Goal: Task Accomplishment & Management: Use online tool/utility

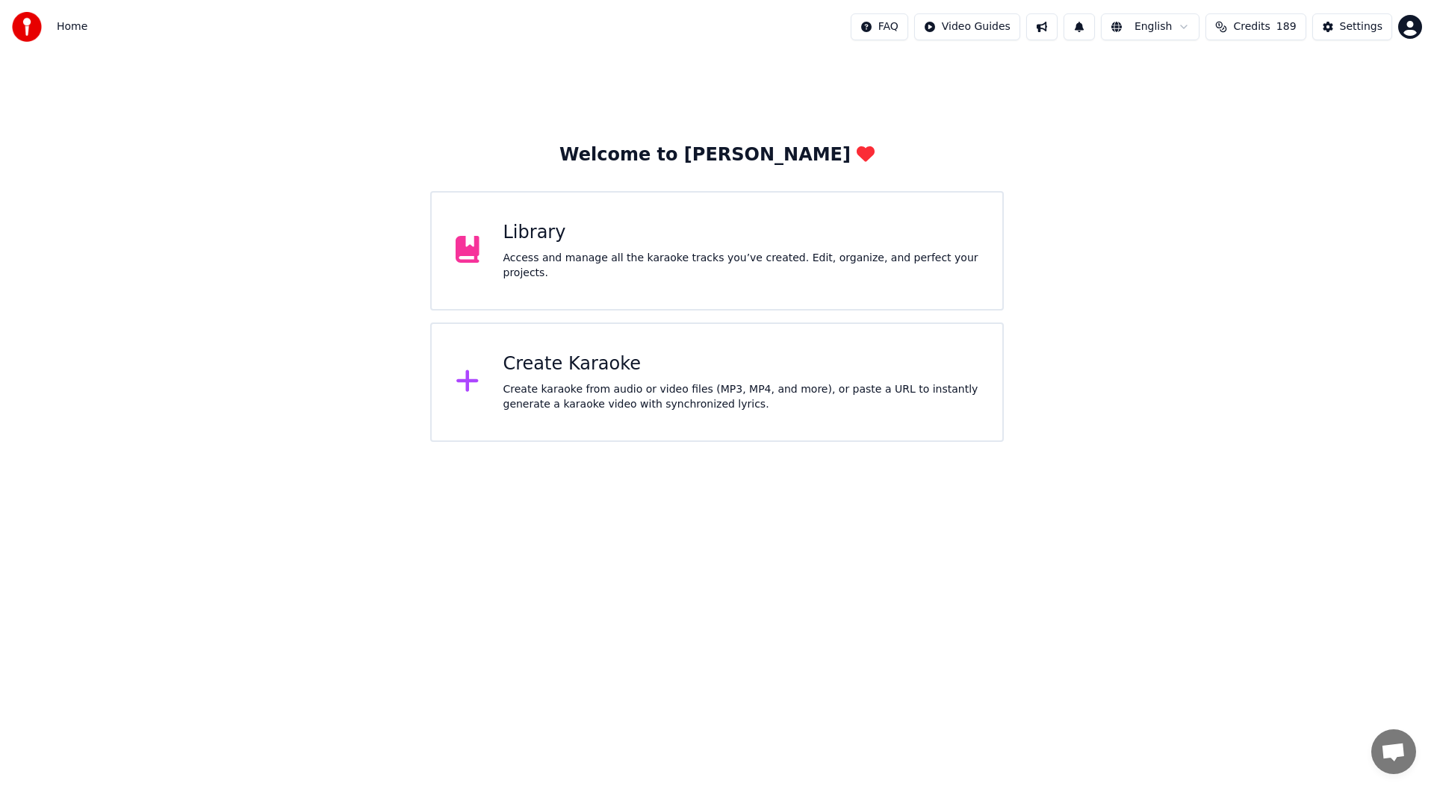
click at [701, 261] on div "Access and manage all the karaoke tracks you’ve created. Edit, organize, and pe…" at bounding box center [741, 266] width 476 height 30
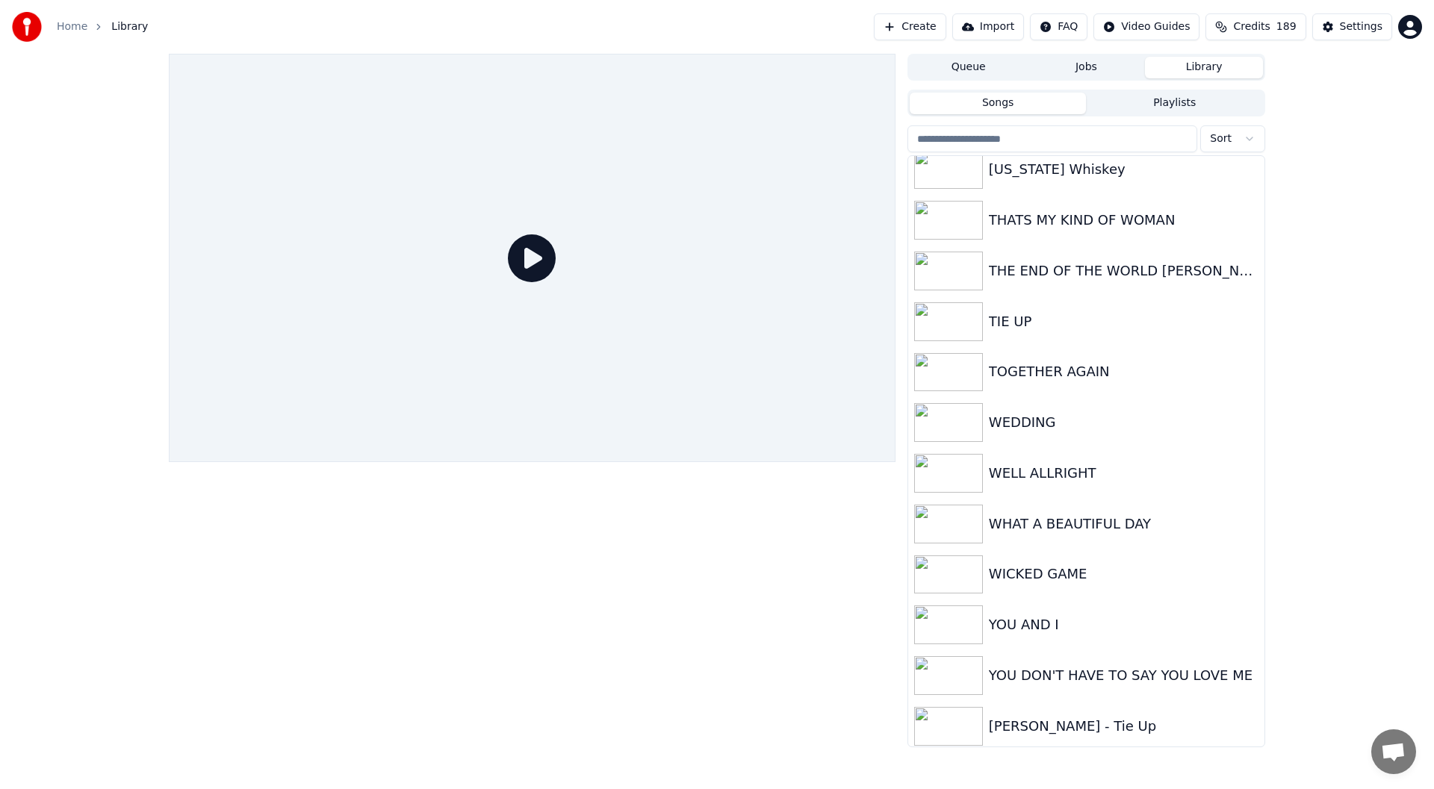
scroll to position [3368, 0]
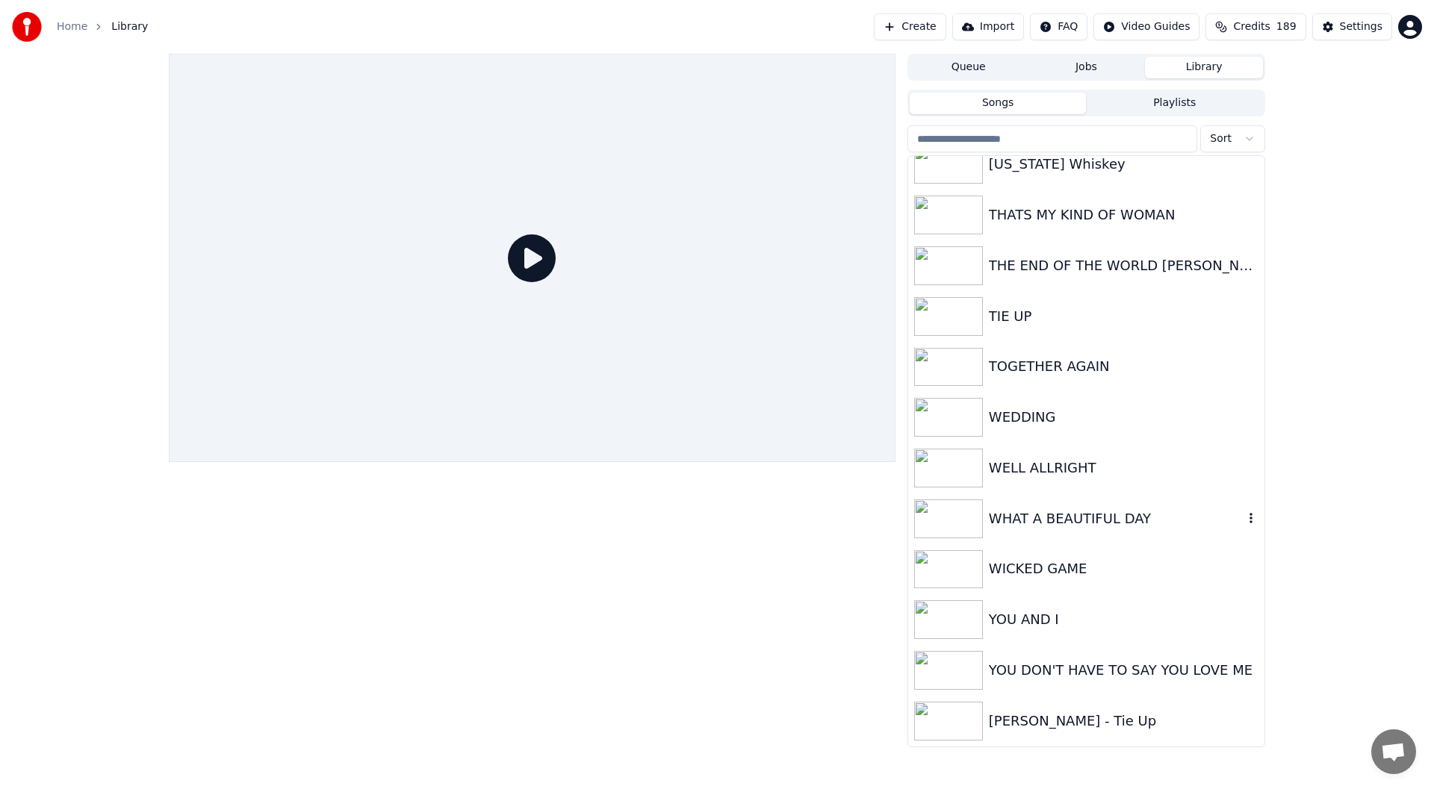
click at [1070, 509] on div "WHAT A BEAUTIFUL DAY" at bounding box center [1116, 519] width 255 height 21
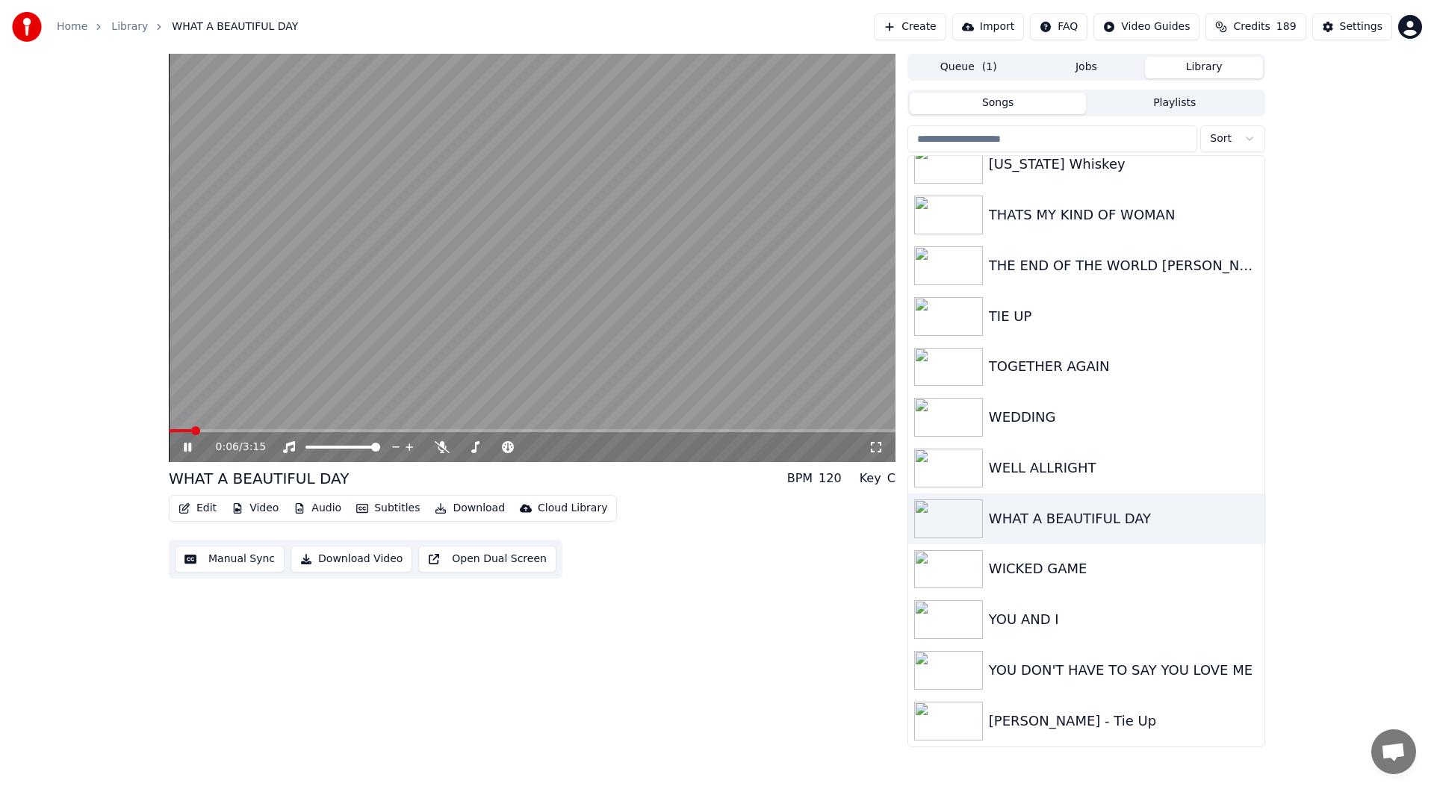
click at [270, 428] on video at bounding box center [532, 258] width 727 height 409
click at [254, 430] on span at bounding box center [532, 430] width 727 height 3
click at [204, 507] on button "Edit" at bounding box center [198, 508] width 50 height 21
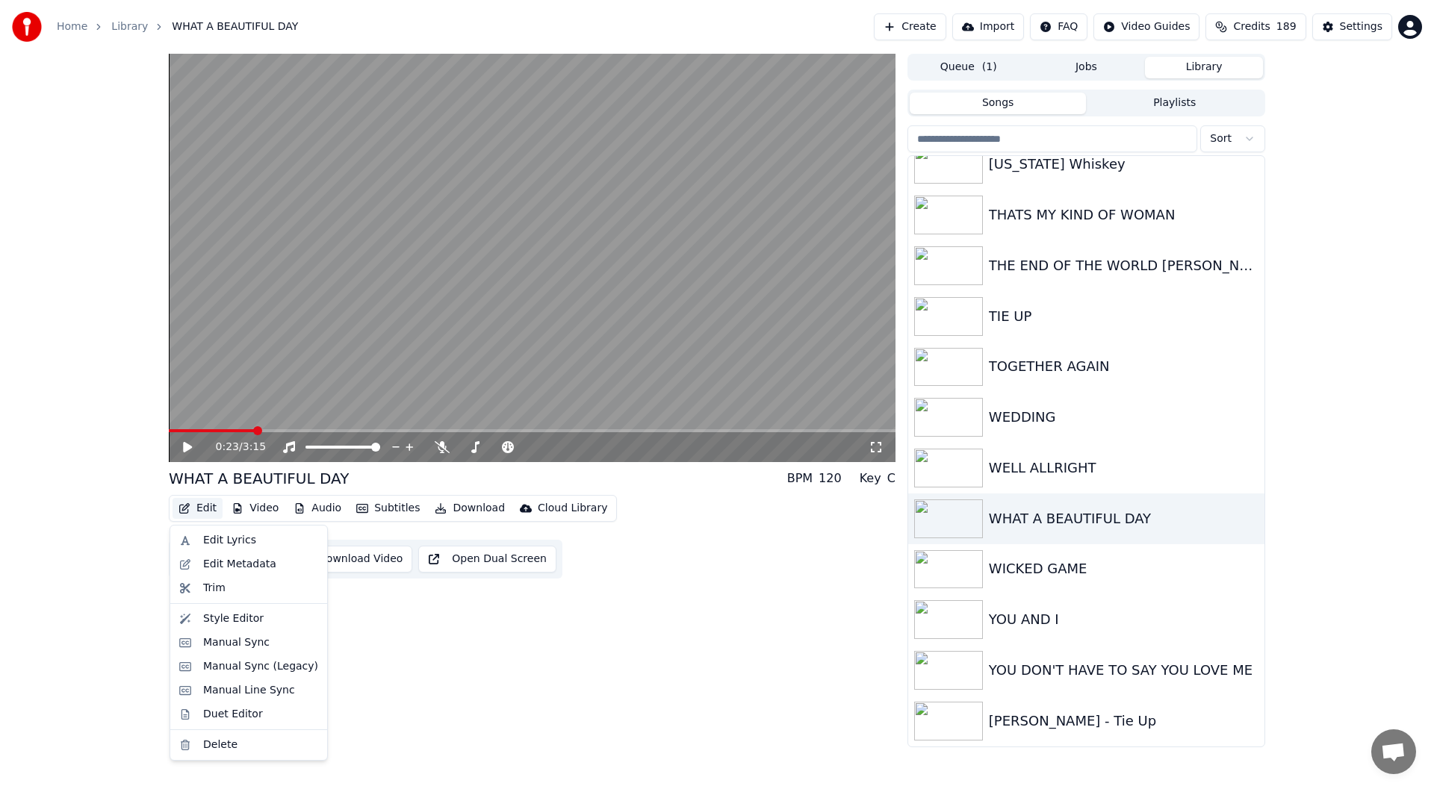
click at [121, 503] on div "0:23 / 3:15 WHAT A BEAUTIFUL DAY BPM 120 Key C Edit Video Audio Subtitles Downl…" at bounding box center [717, 401] width 1434 height 694
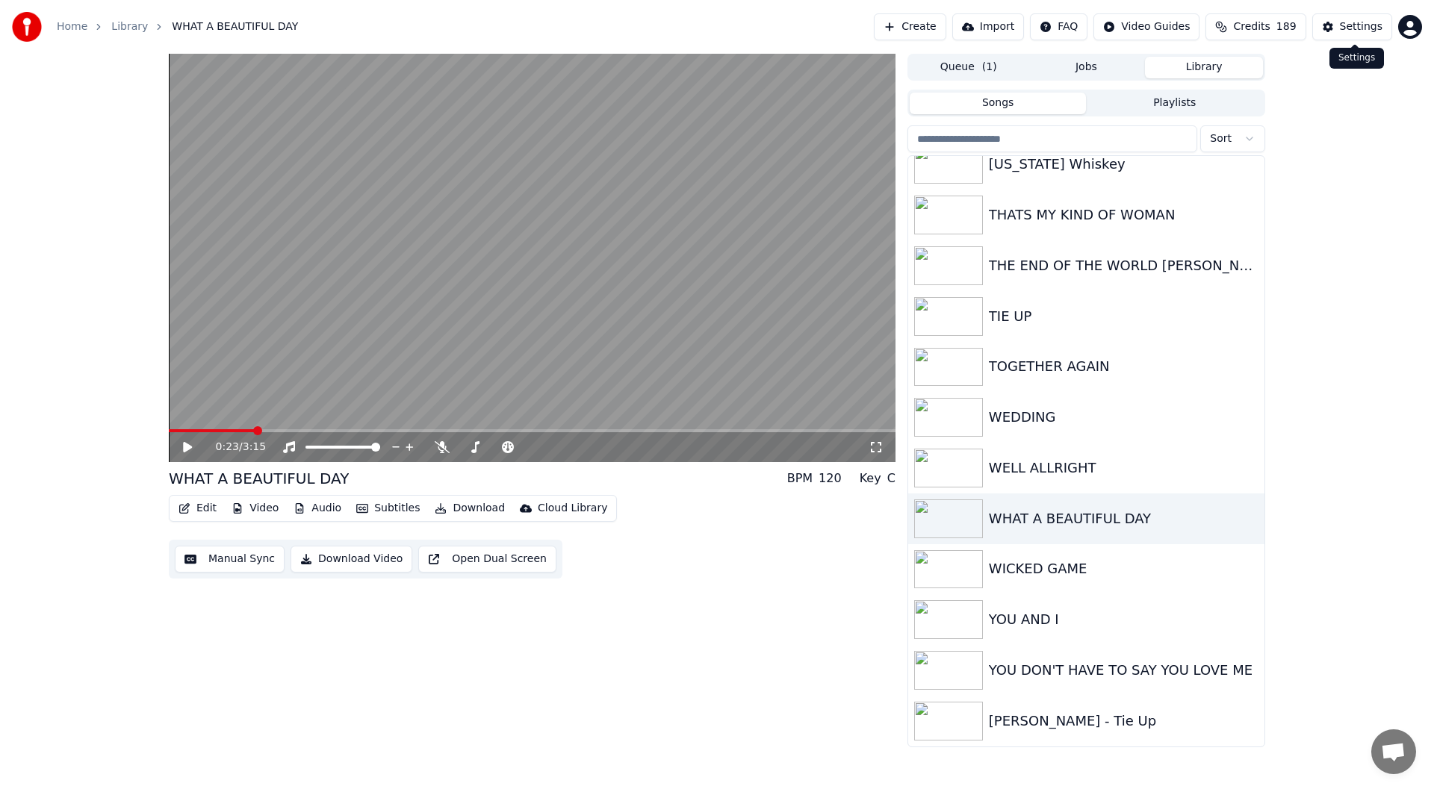
click at [1356, 21] on div "Settings" at bounding box center [1361, 26] width 43 height 15
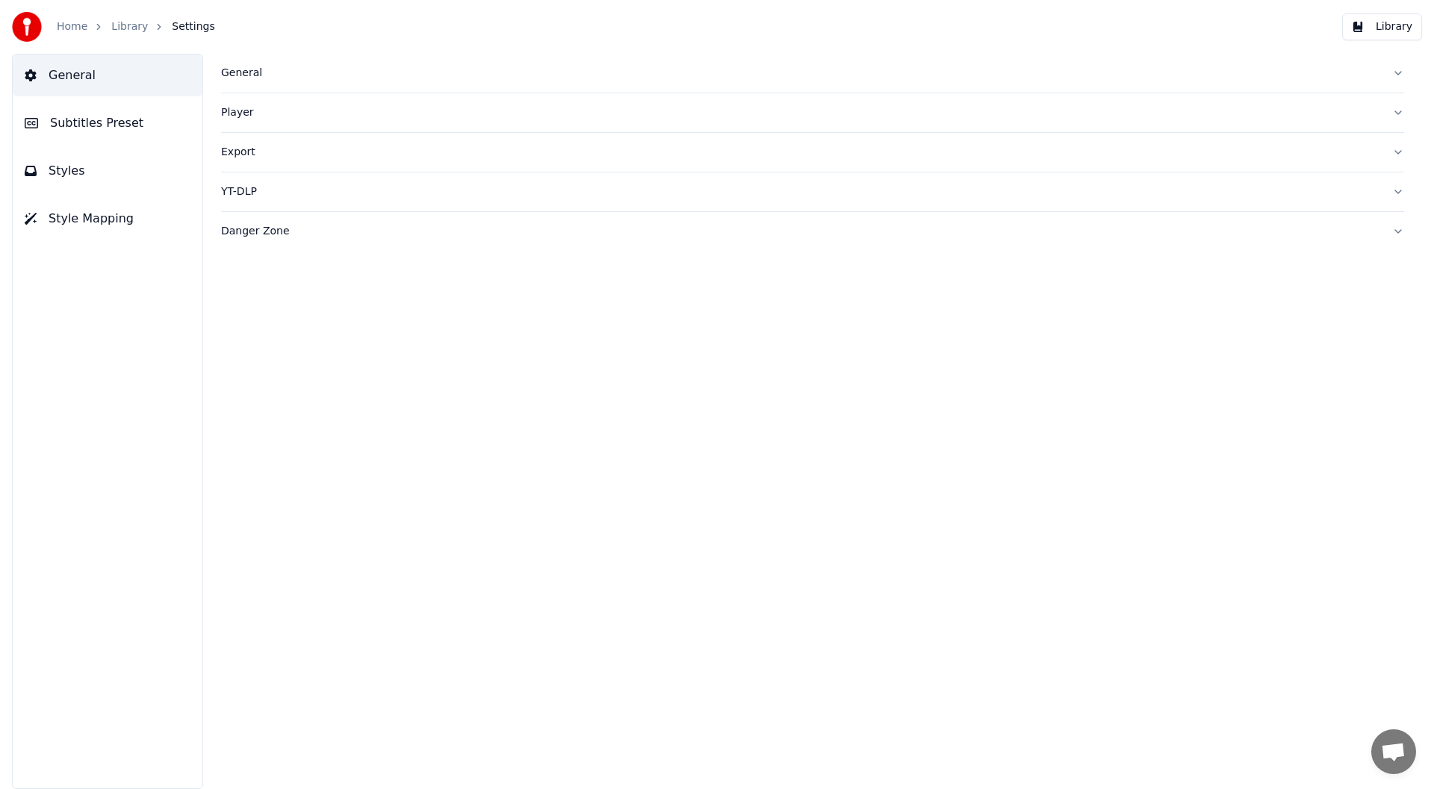
click at [91, 119] on span "Subtitles Preset" at bounding box center [96, 123] width 93 height 18
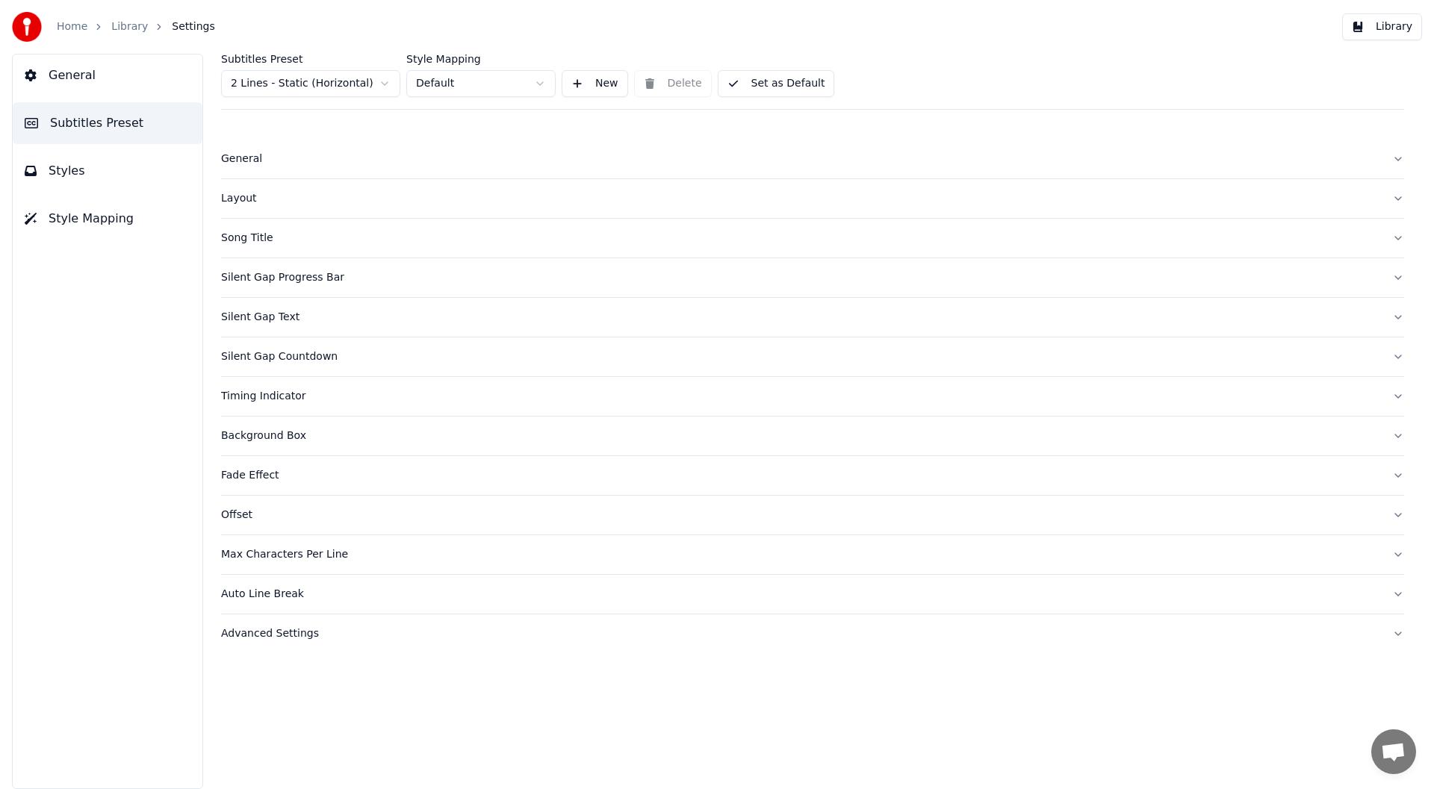
click at [66, 168] on span "Styles" at bounding box center [67, 171] width 37 height 18
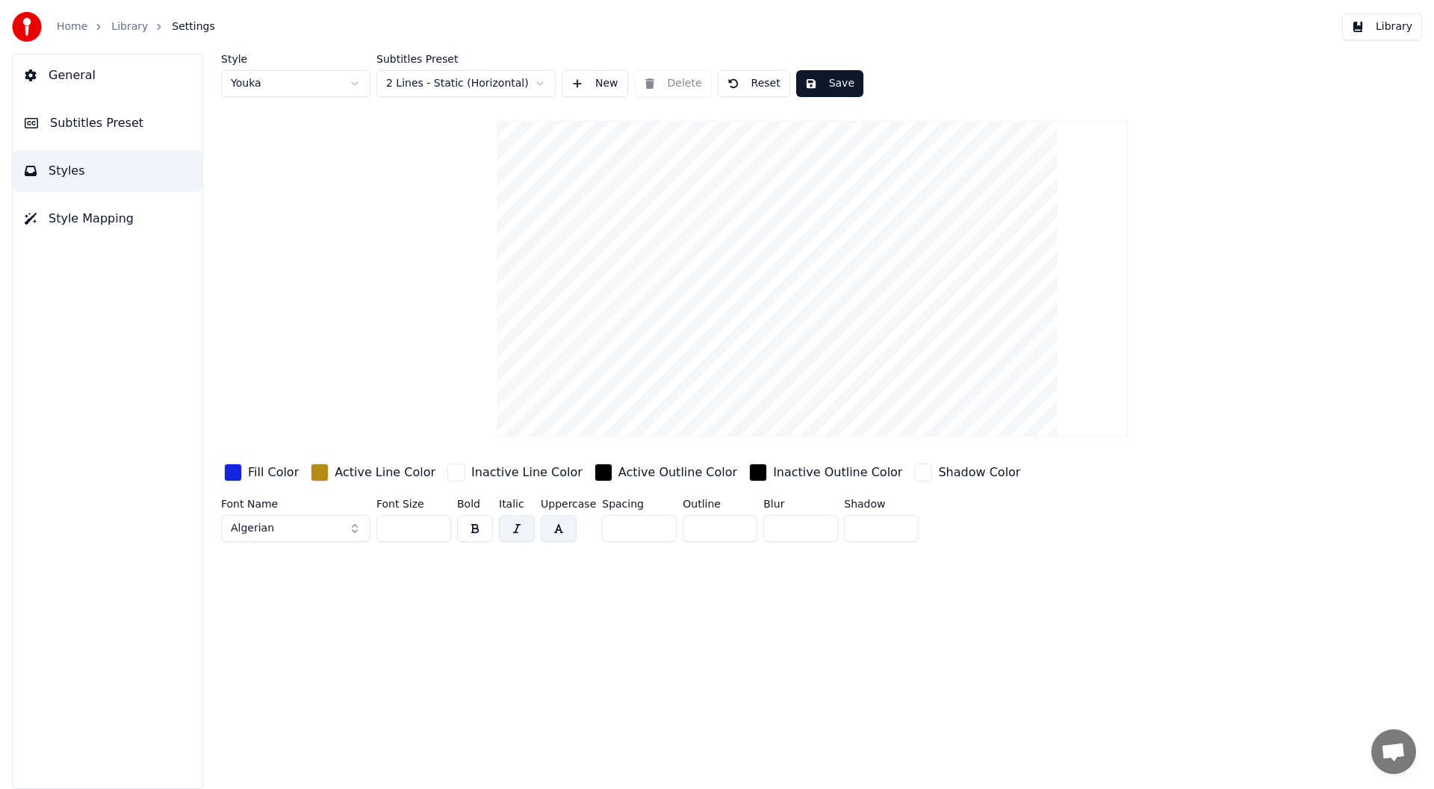
click at [356, 81] on html "Home Library Settings Library General Subtitles Preset Styles Style Mapping Sty…" at bounding box center [717, 394] width 1434 height 789
type input "***"
click at [233, 470] on div "button" at bounding box center [233, 473] width 18 height 18
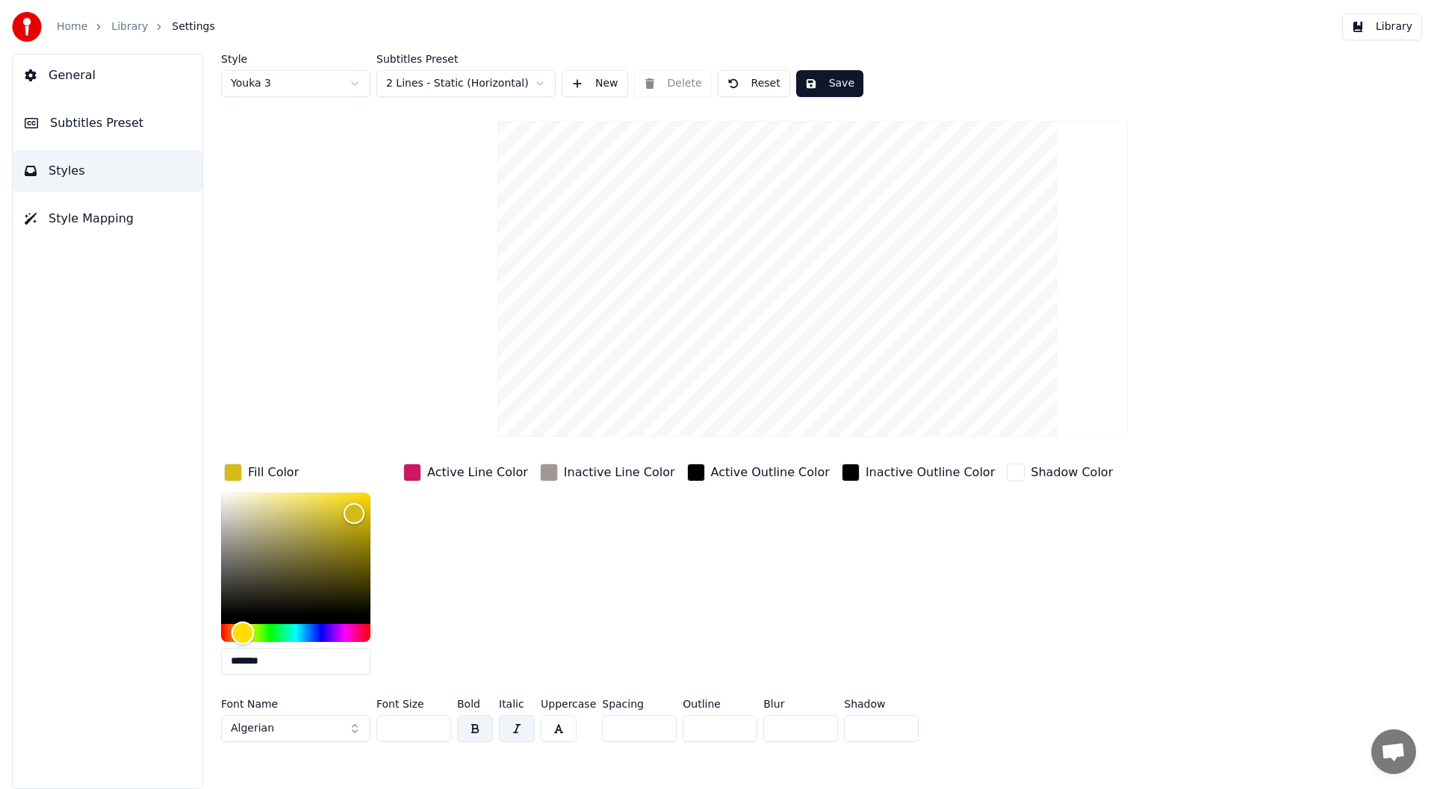
type input "*******"
drag, startPoint x: 249, startPoint y: 630, endPoint x: 236, endPoint y: 635, distance: 13.5
click at [236, 635] on div "Hue" at bounding box center [236, 632] width 23 height 23
click at [412, 469] on div "button" at bounding box center [412, 473] width 18 height 18
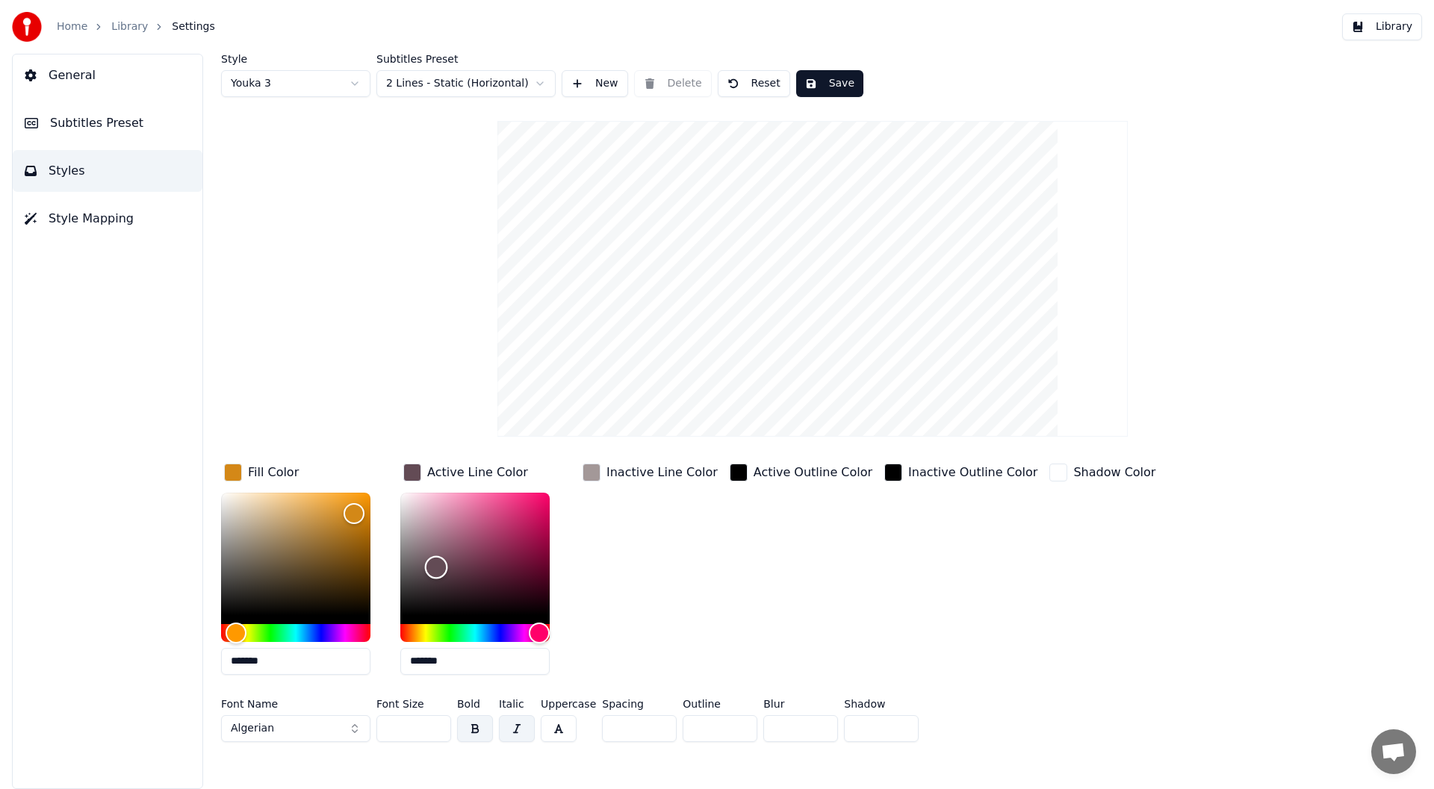
type input "*******"
drag, startPoint x: 536, startPoint y: 513, endPoint x: 427, endPoint y: 574, distance: 124.0
click at [427, 574] on div "Color" at bounding box center [427, 574] width 23 height 23
click at [830, 78] on button "Save" at bounding box center [829, 83] width 67 height 27
click at [1397, 18] on button "Library" at bounding box center [1382, 26] width 80 height 27
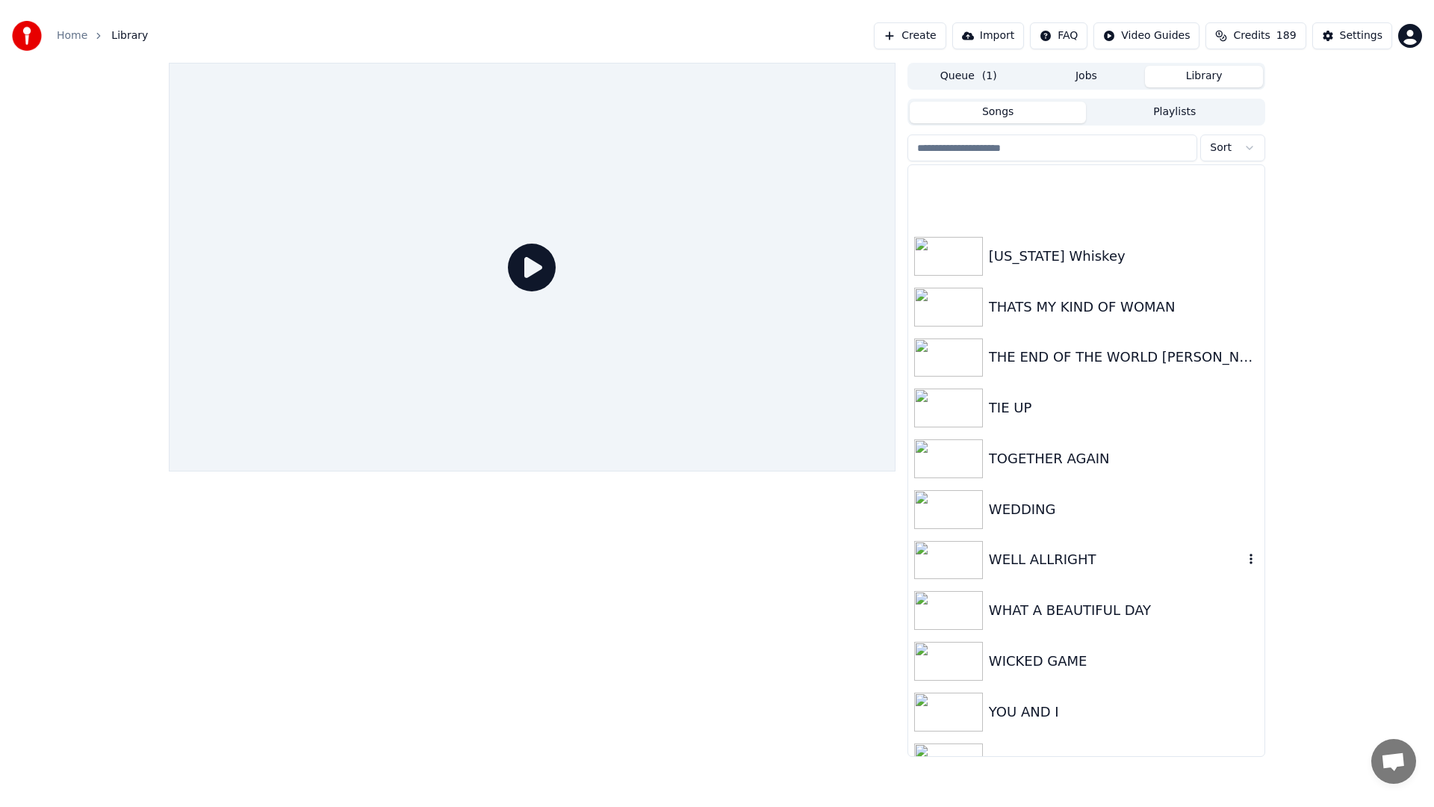
scroll to position [3361, 0]
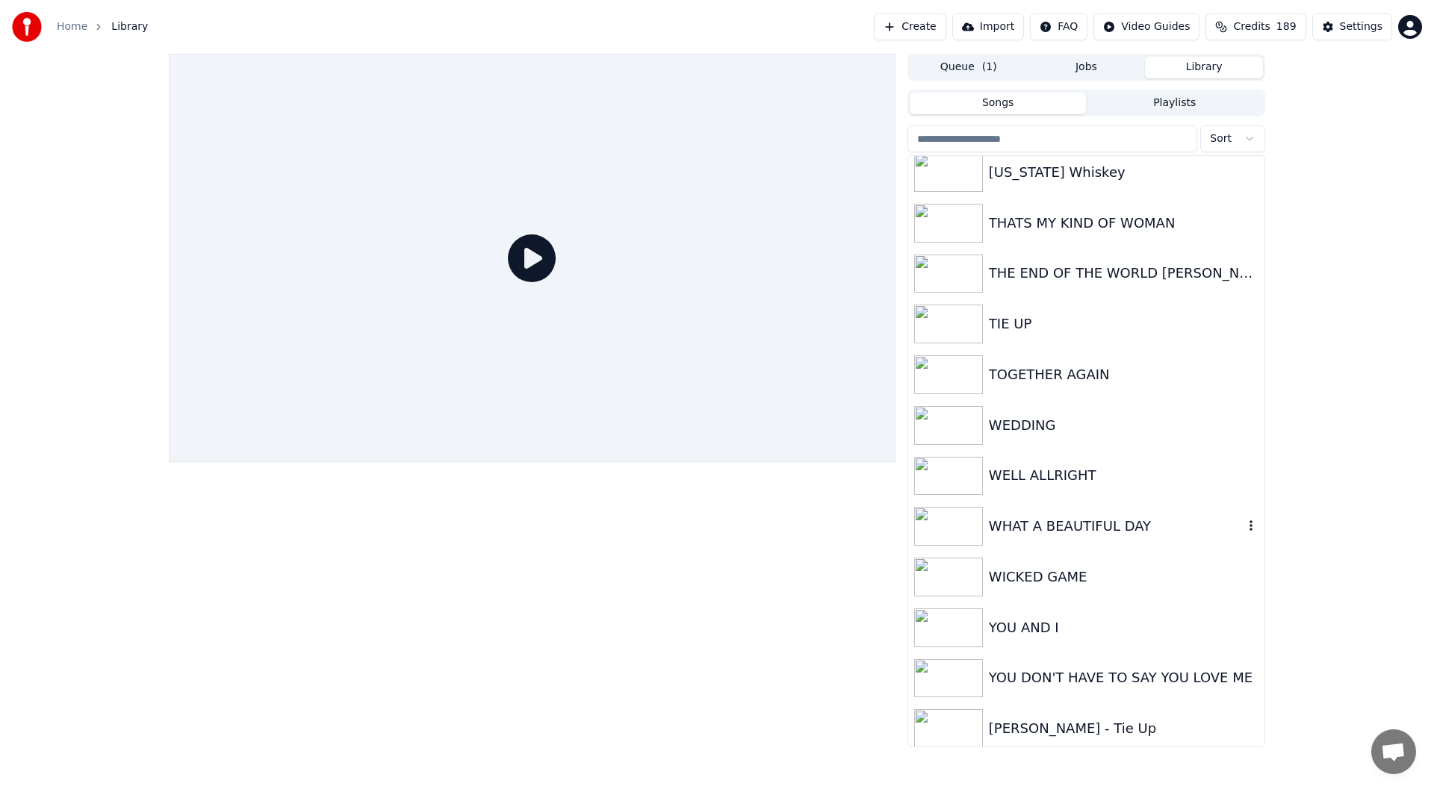
click at [1064, 516] on div "WHAT A BEAUTIFUL DAY" at bounding box center [1116, 526] width 255 height 21
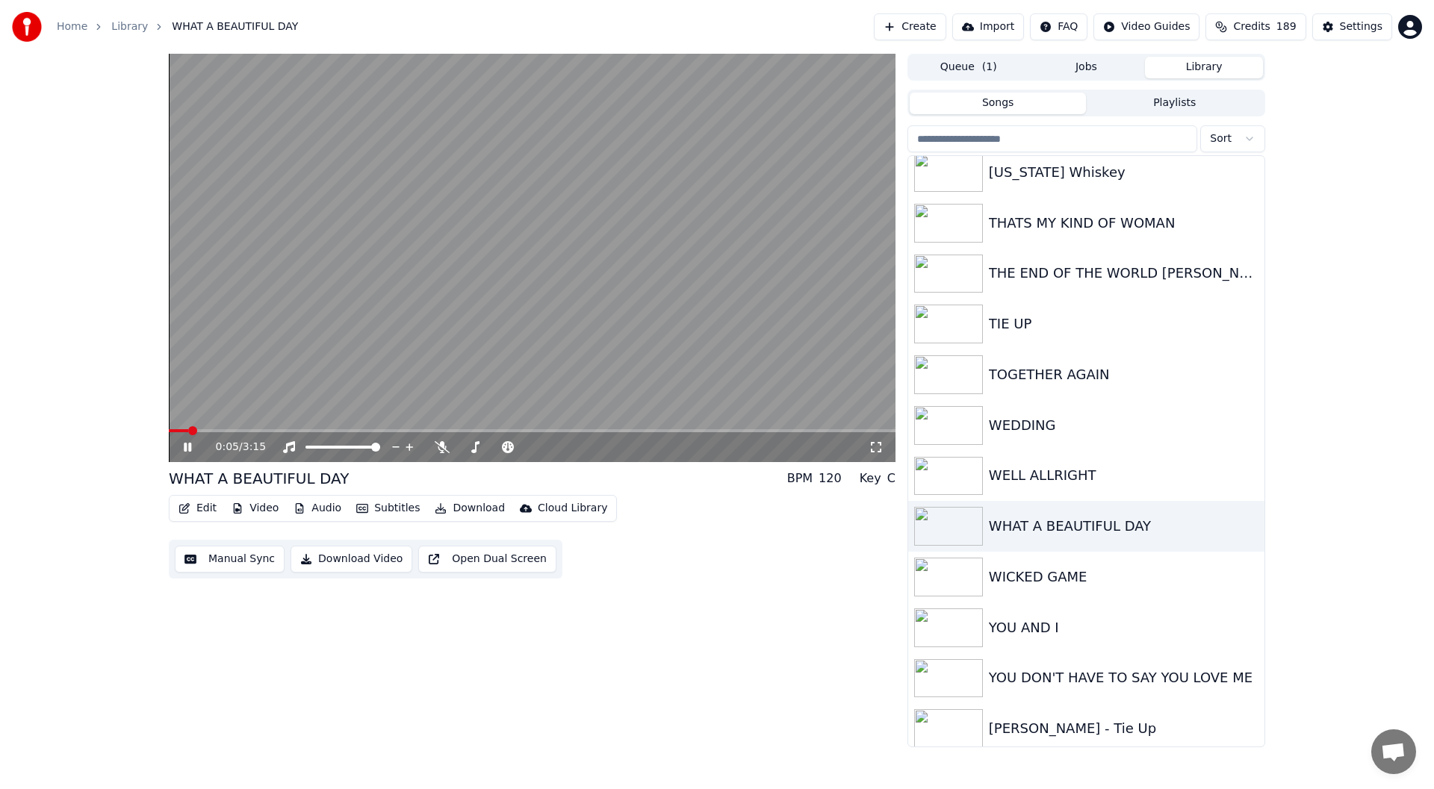
click at [877, 444] on icon at bounding box center [876, 447] width 15 height 12
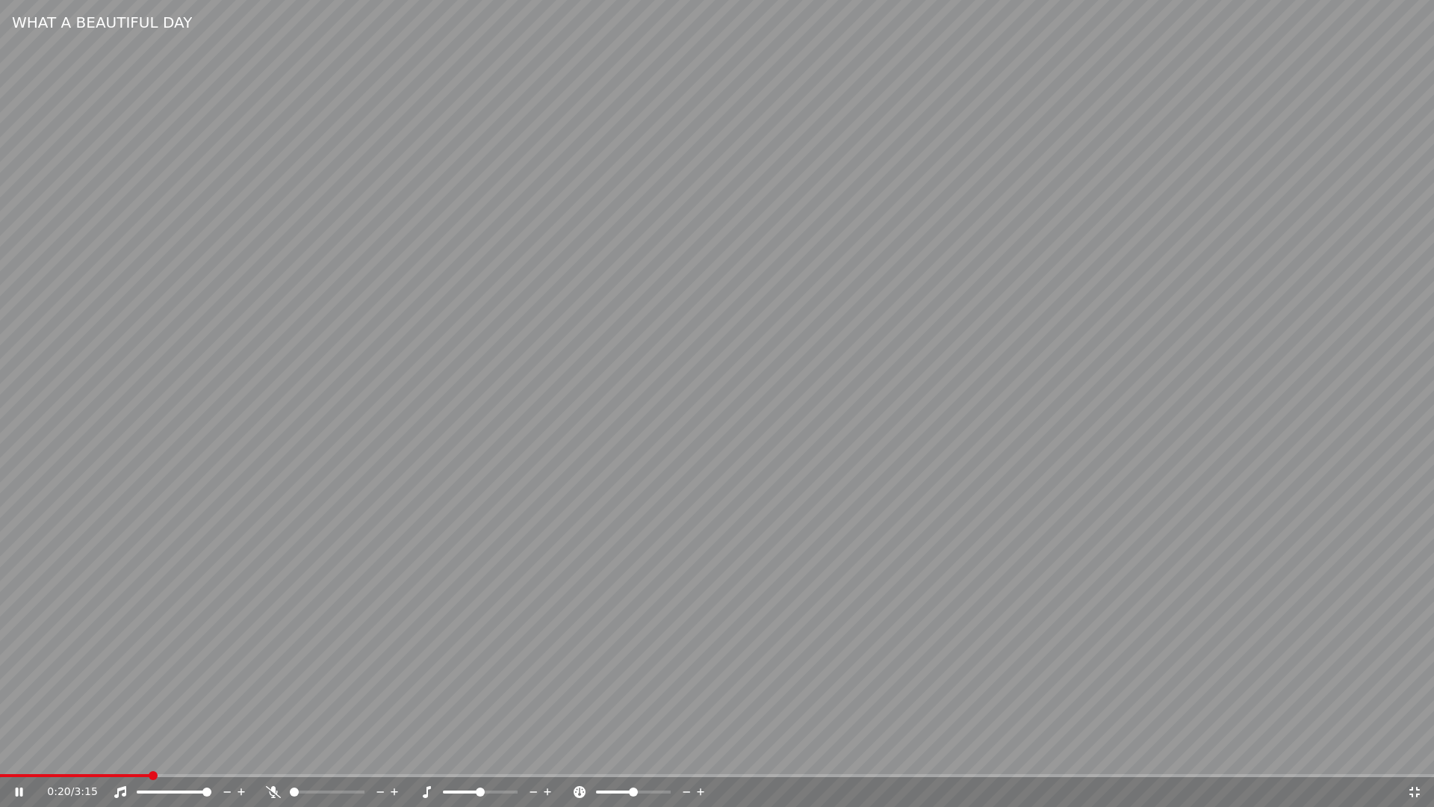
click at [270, 789] on icon at bounding box center [273, 792] width 15 height 12
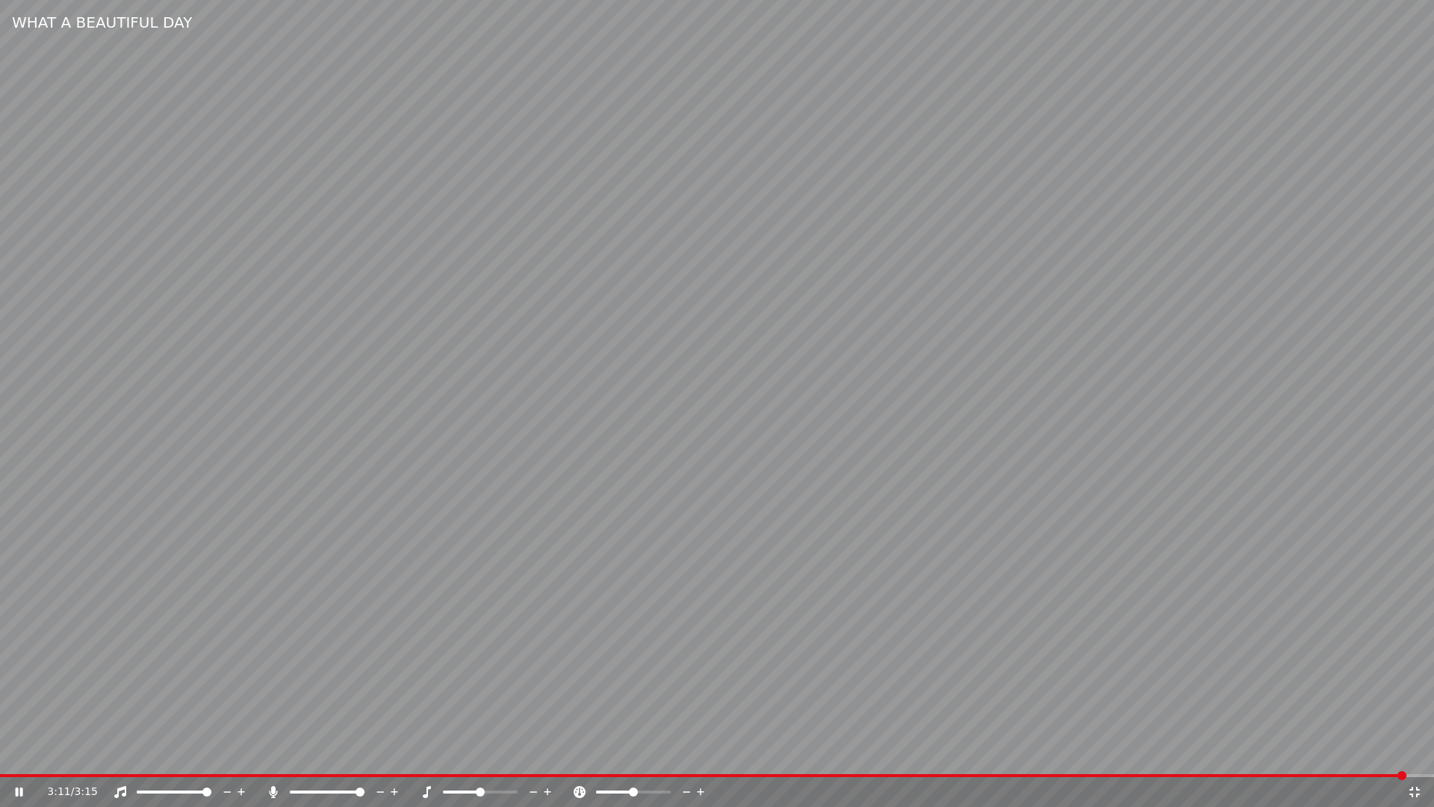
click at [1412, 789] on icon at bounding box center [1414, 791] width 10 height 10
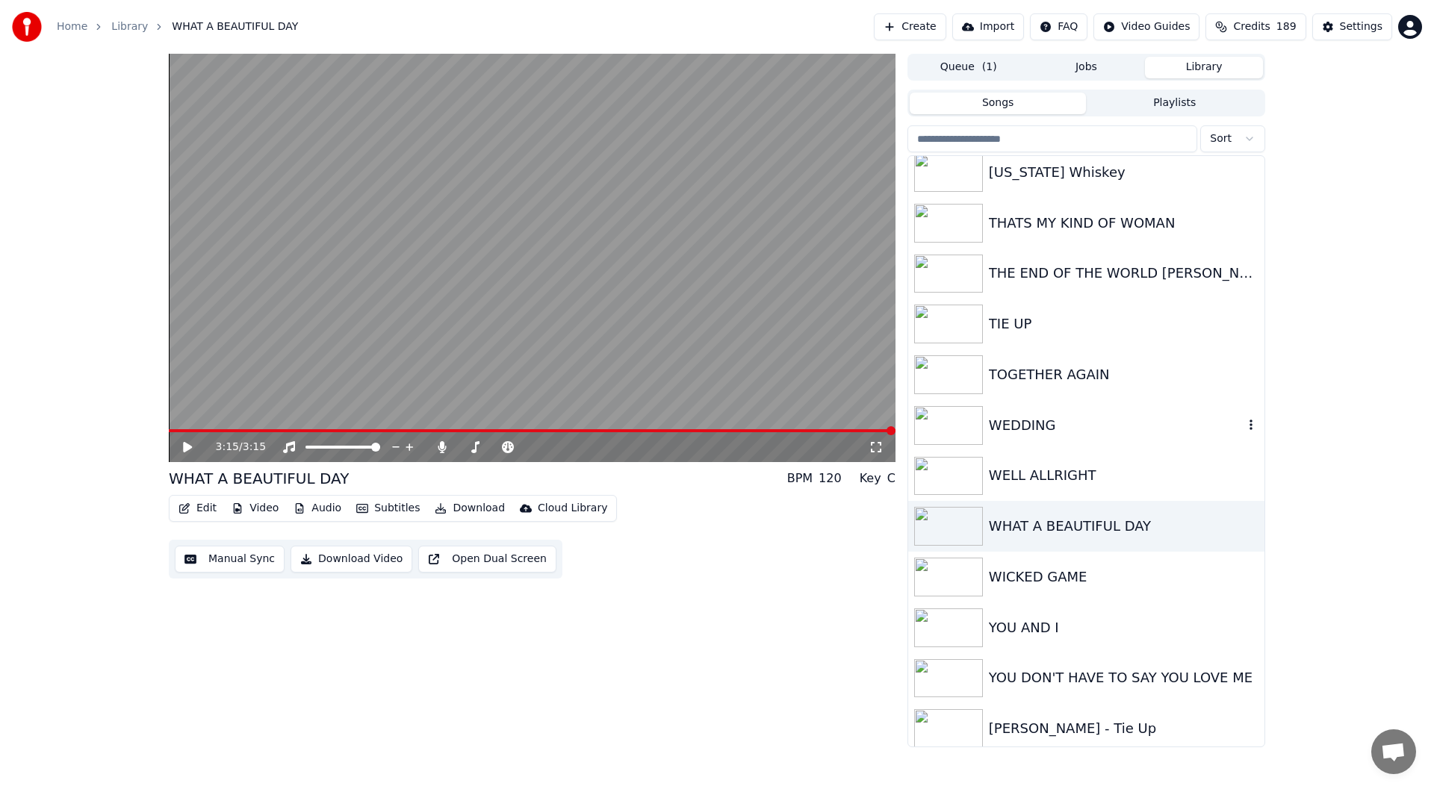
click at [1039, 413] on div "WEDDING" at bounding box center [1086, 425] width 356 height 51
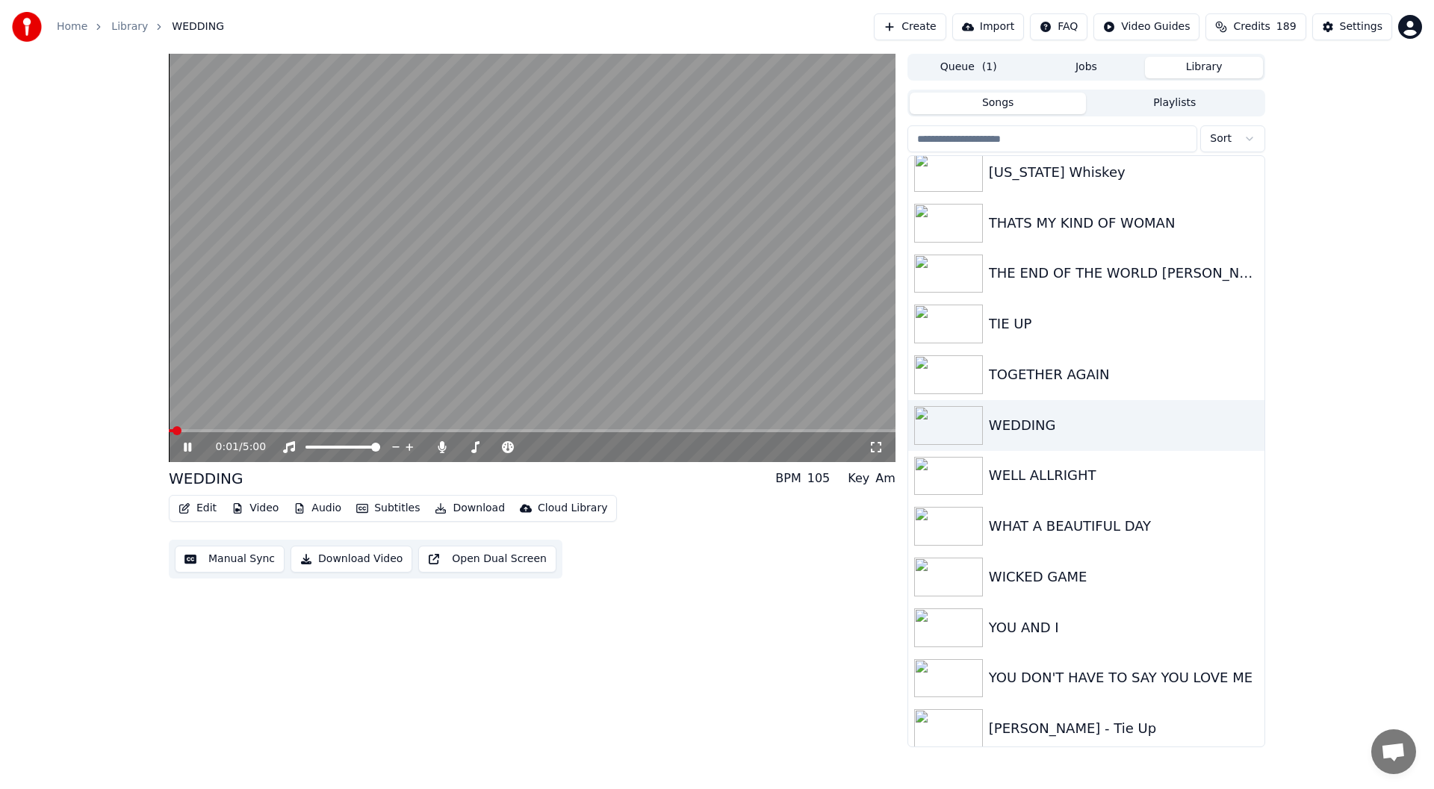
click at [875, 447] on icon at bounding box center [876, 447] width 15 height 12
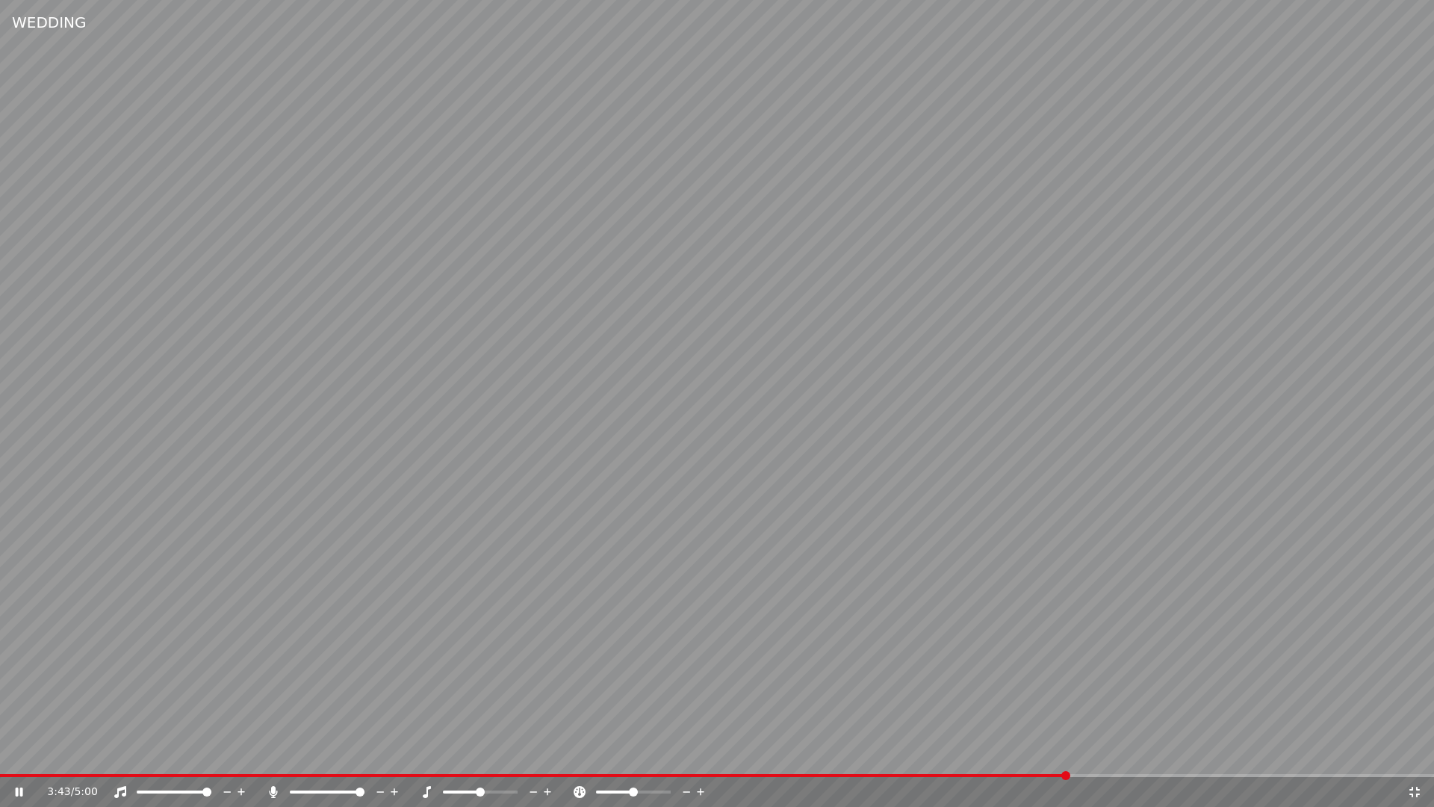
click at [1130, 774] on span at bounding box center [717, 775] width 1434 height 3
click at [1083, 773] on video at bounding box center [717, 403] width 1434 height 807
click at [1085, 776] on span at bounding box center [542, 775] width 1085 height 3
click at [12, 789] on icon at bounding box center [29, 792] width 35 height 12
drag, startPoint x: 1418, startPoint y: 789, endPoint x: 1419, endPoint y: 773, distance: 16.5
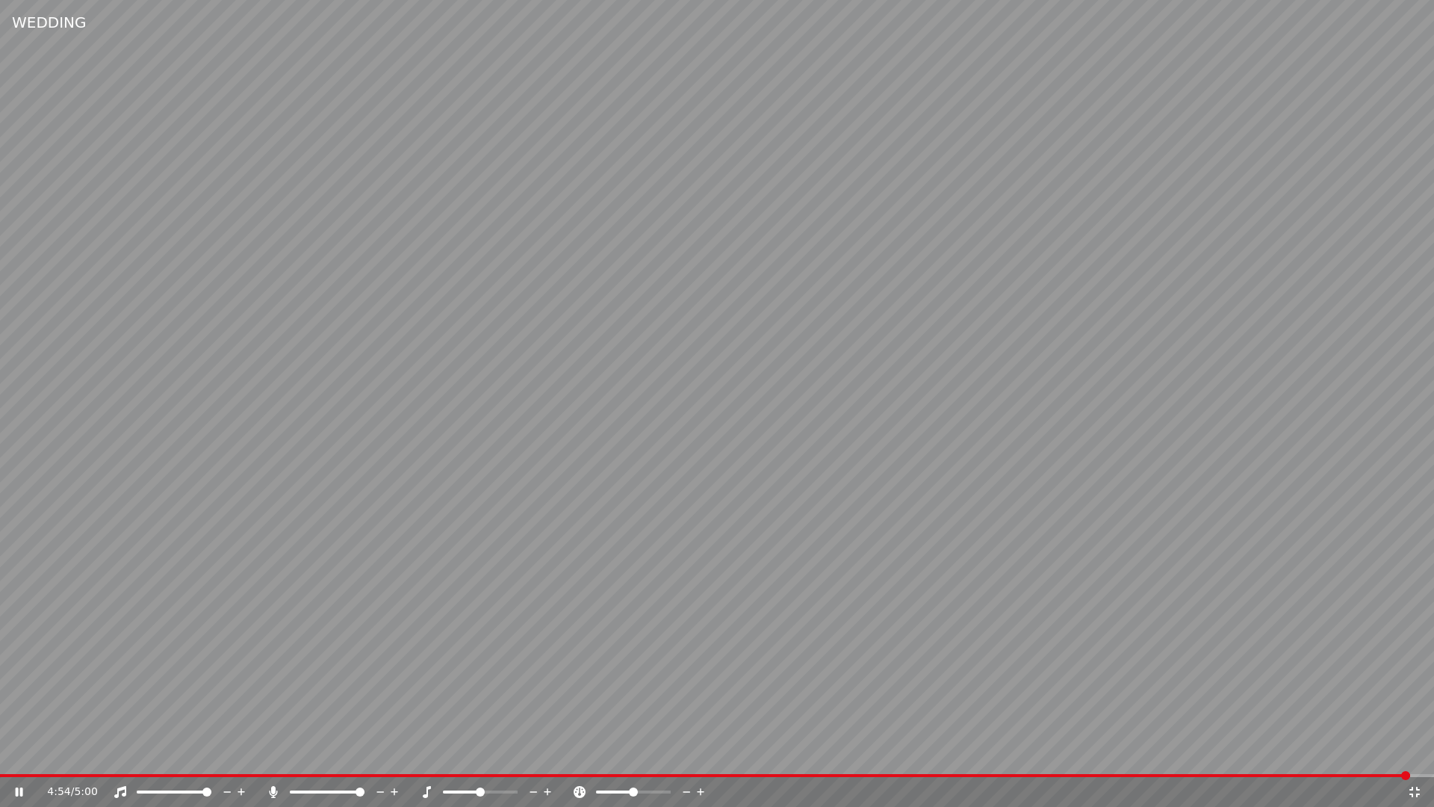
click at [1418, 789] on icon at bounding box center [1414, 791] width 10 height 10
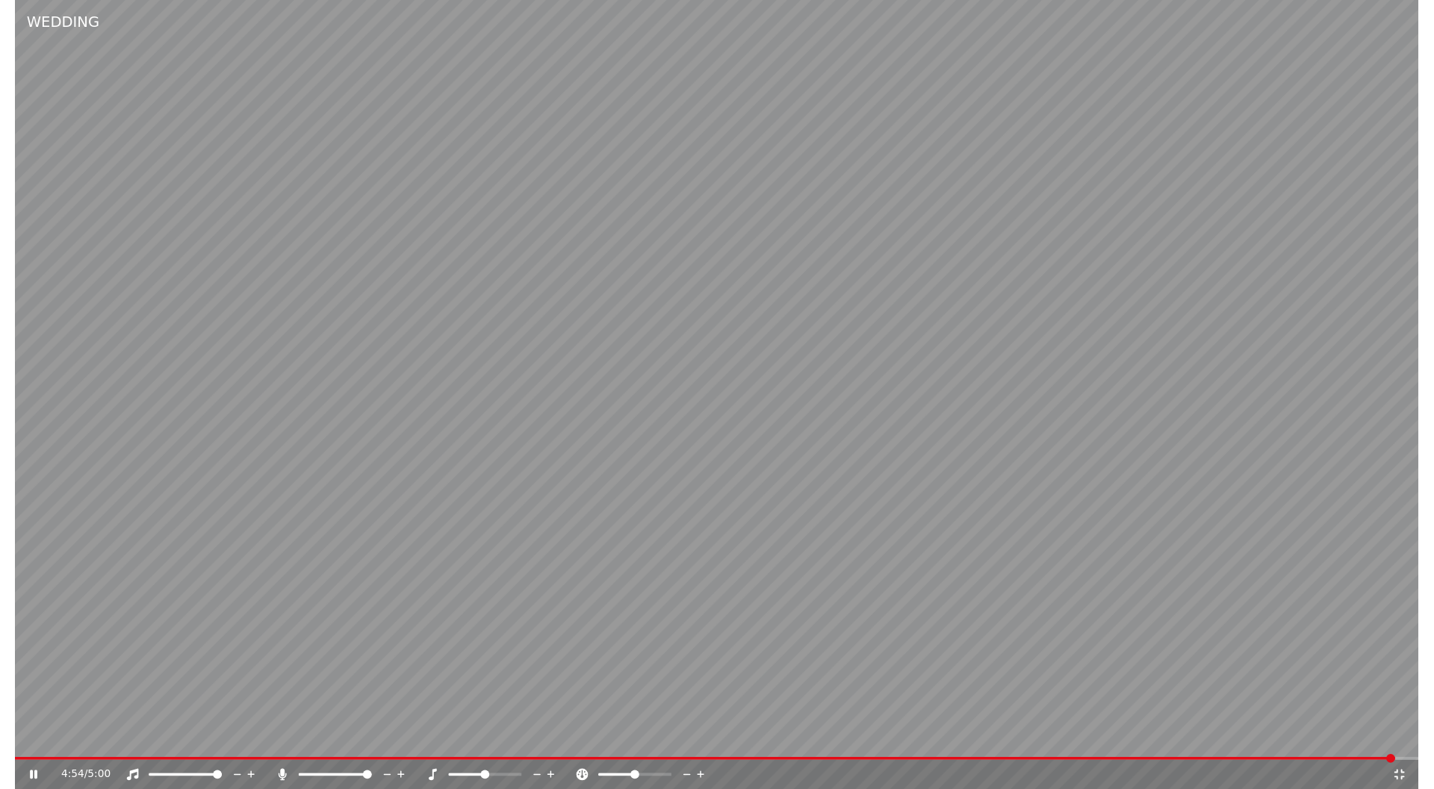
scroll to position [3361, 0]
